Goal: Information Seeking & Learning: Learn about a topic

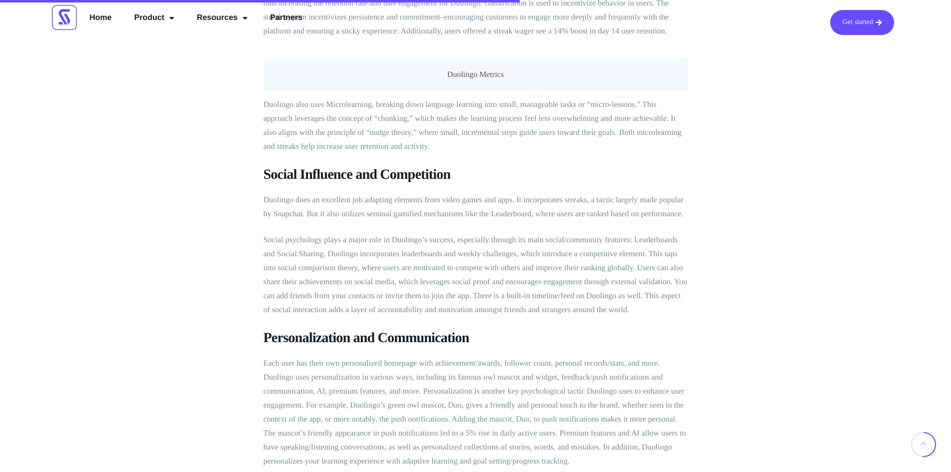
scroll to position [2148, 0]
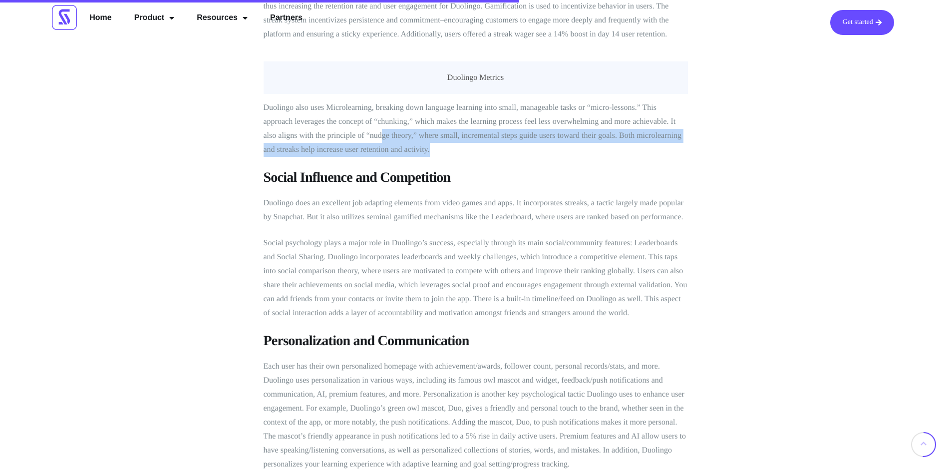
drag, startPoint x: 383, startPoint y: 124, endPoint x: 500, endPoint y: 131, distance: 117.6
click at [500, 131] on p "Duolingo also uses Microlearning, breaking down language learning into small, m…" at bounding box center [476, 129] width 424 height 56
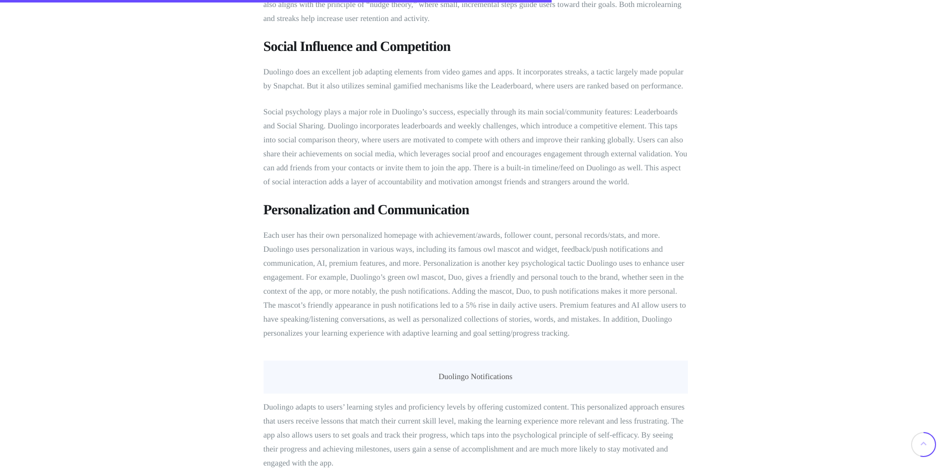
scroll to position [2282, 0]
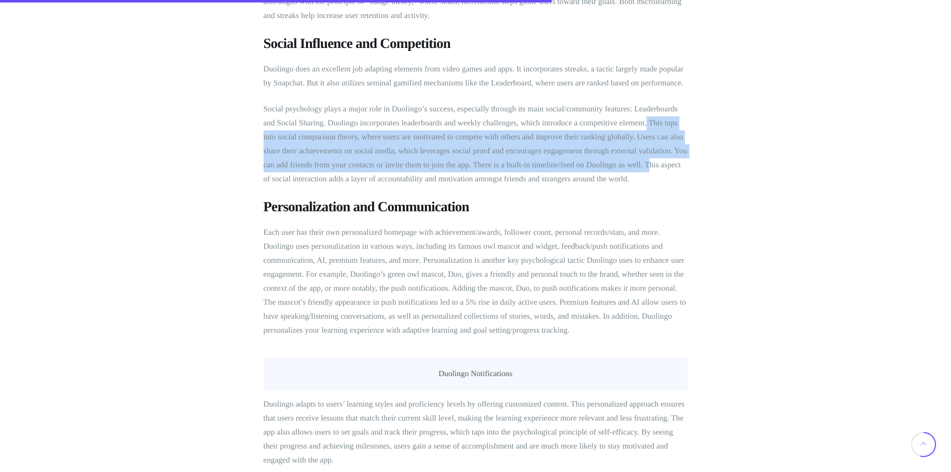
drag, startPoint x: 647, startPoint y: 107, endPoint x: 649, endPoint y: 153, distance: 46.0
click at [649, 153] on p "Social psychology plays a major role in Duolingo’s success, especially through …" at bounding box center [476, 144] width 424 height 84
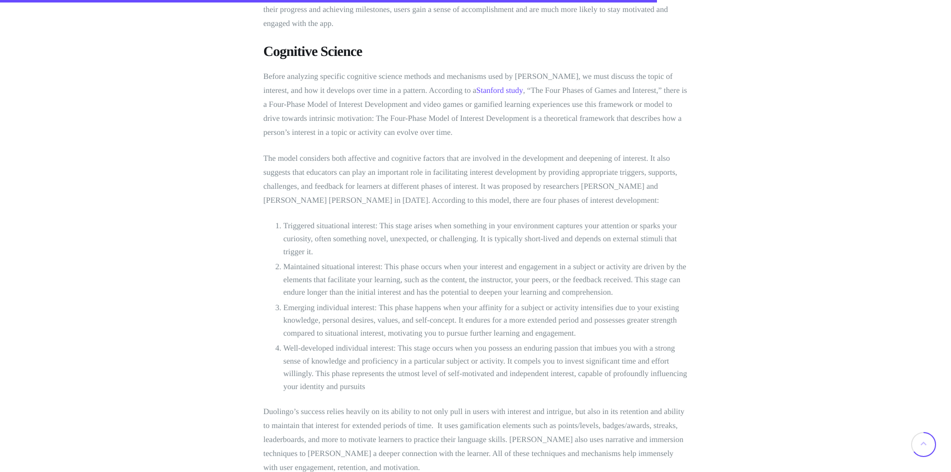
scroll to position [2719, 0]
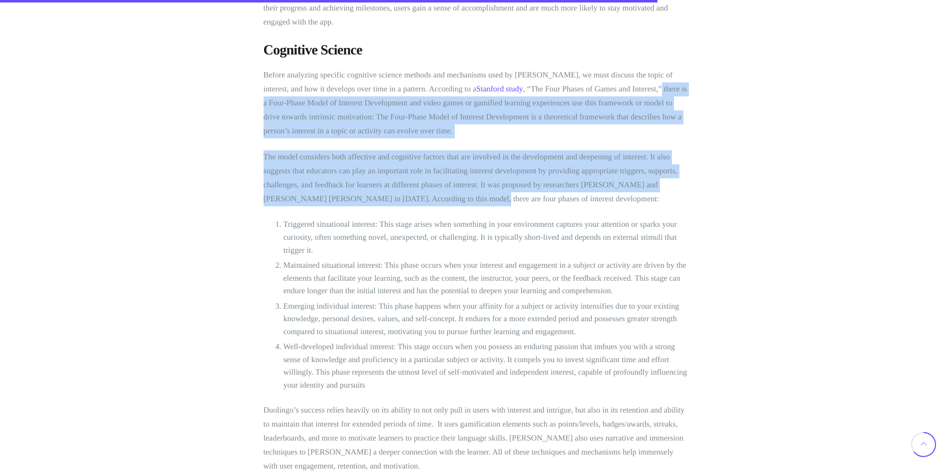
drag, startPoint x: 624, startPoint y: 72, endPoint x: 449, endPoint y: 187, distance: 209.1
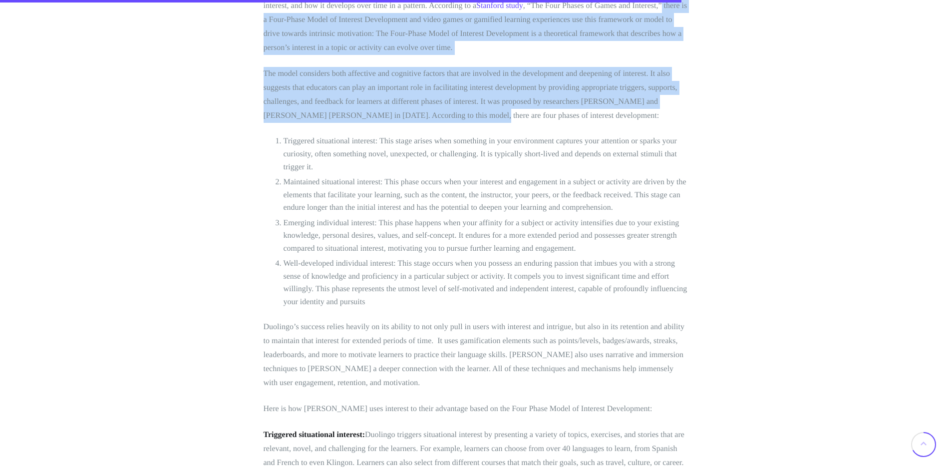
scroll to position [2819, 0]
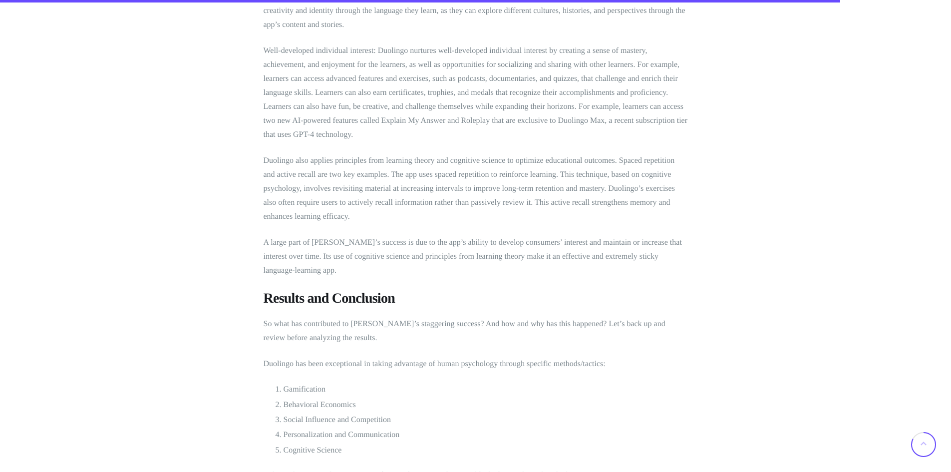
scroll to position [3475, 0]
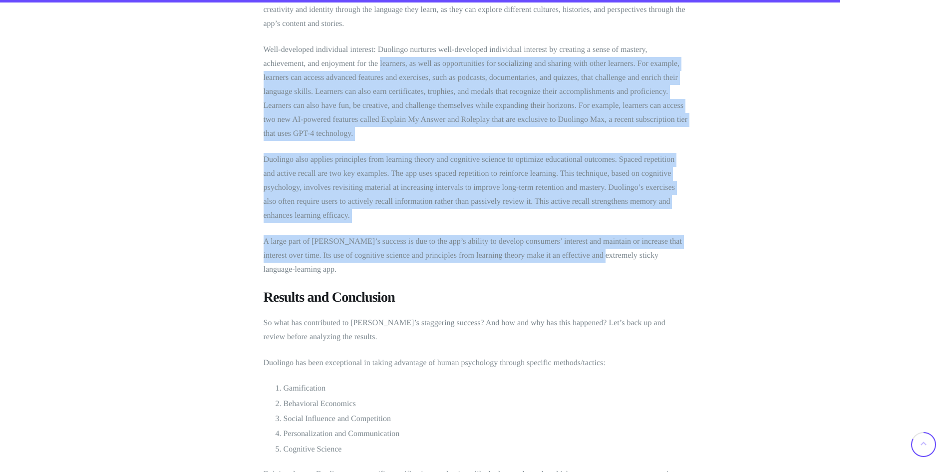
drag, startPoint x: 380, startPoint y: 47, endPoint x: 598, endPoint y: 241, distance: 291.0
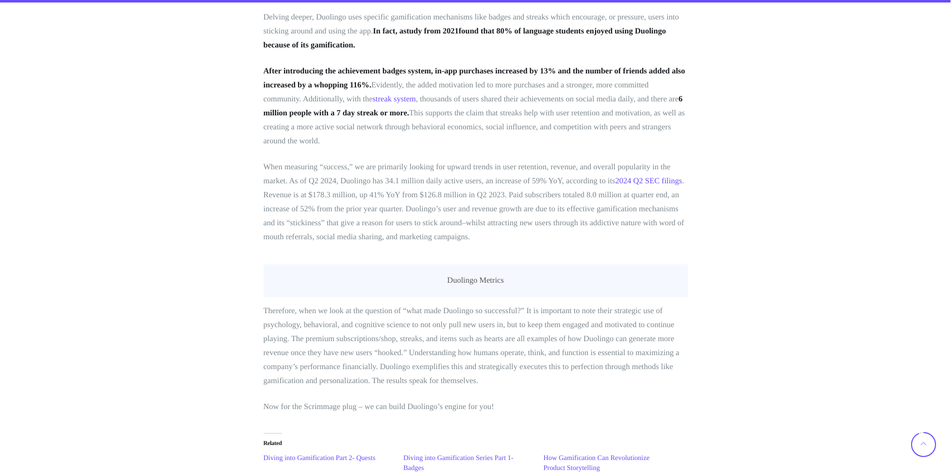
scroll to position [3933, 0]
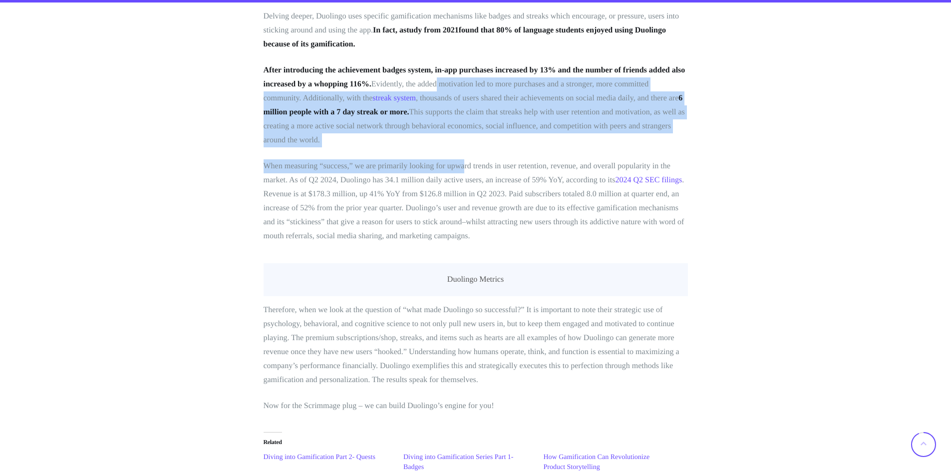
drag, startPoint x: 433, startPoint y: 66, endPoint x: 466, endPoint y: 150, distance: 89.9
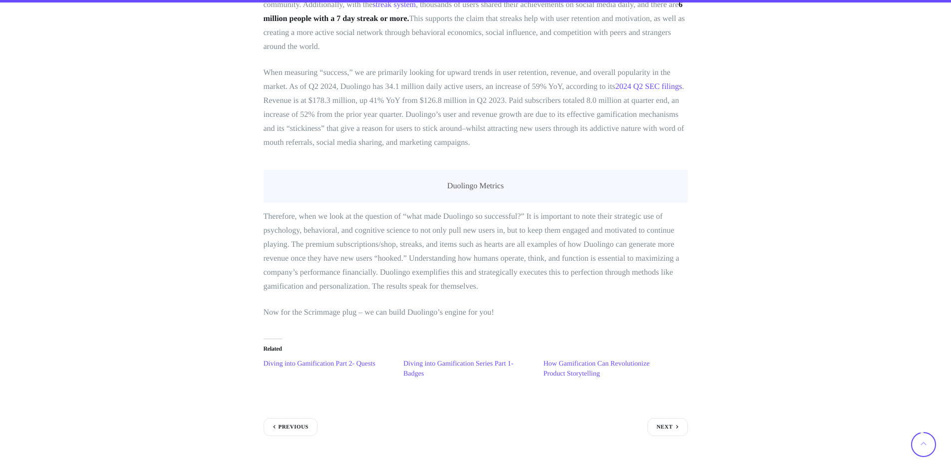
scroll to position [4028, 0]
